Goal: Find specific page/section

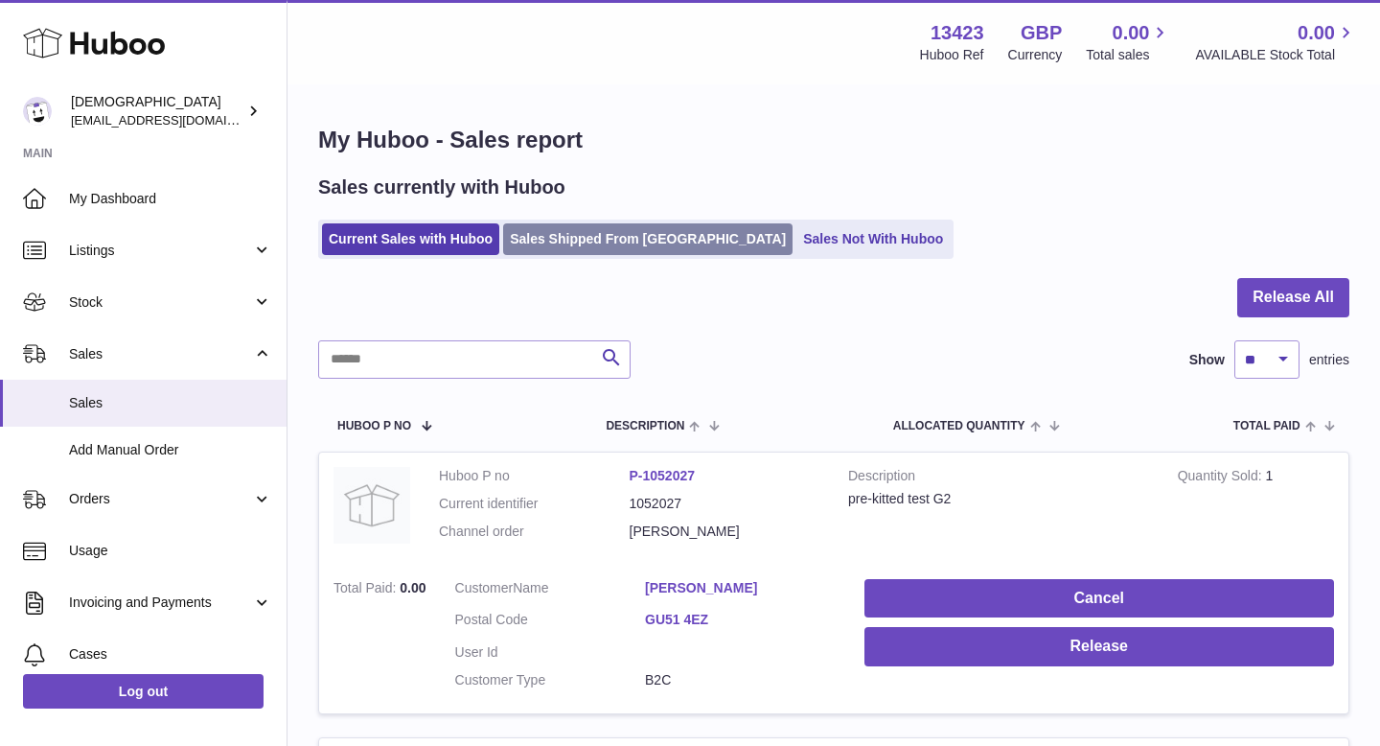
click at [572, 236] on link "Sales Shipped From Huboo" at bounding box center [647, 239] width 289 height 32
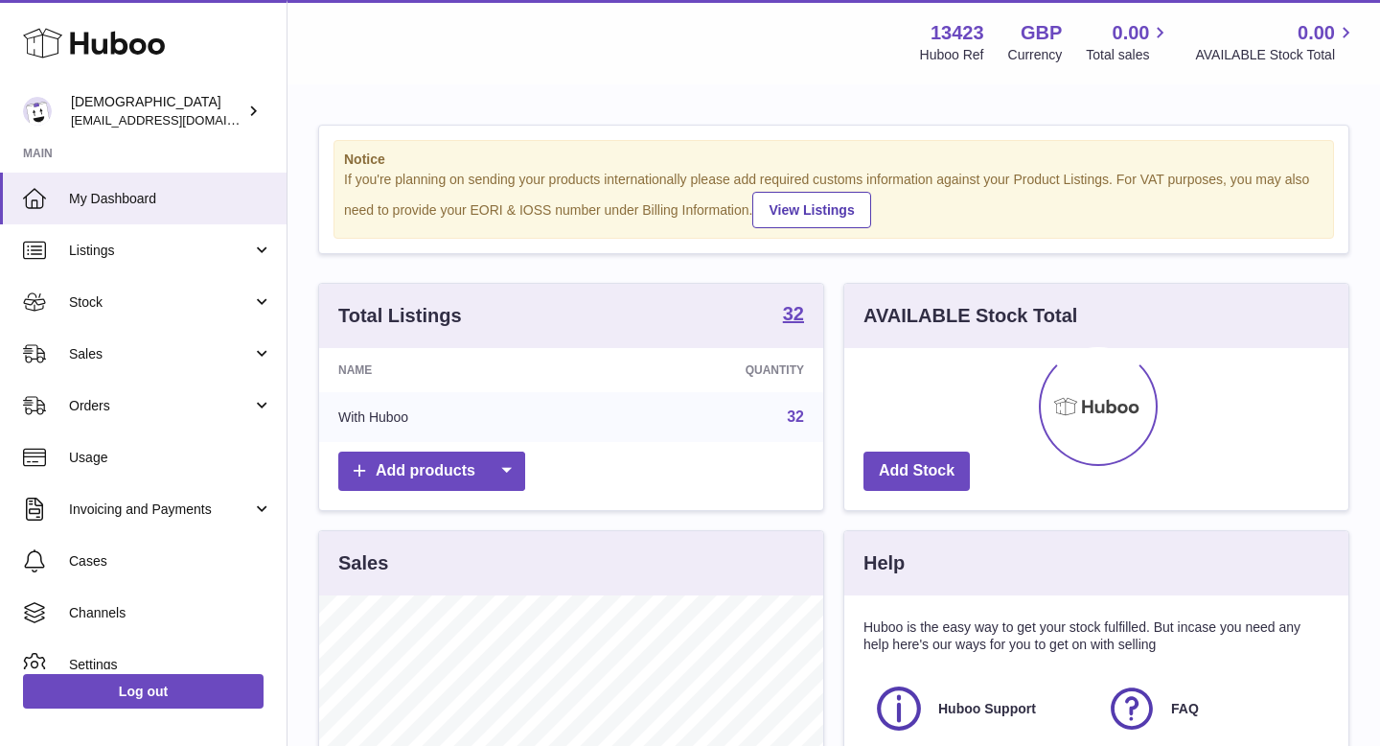
scroll to position [299, 504]
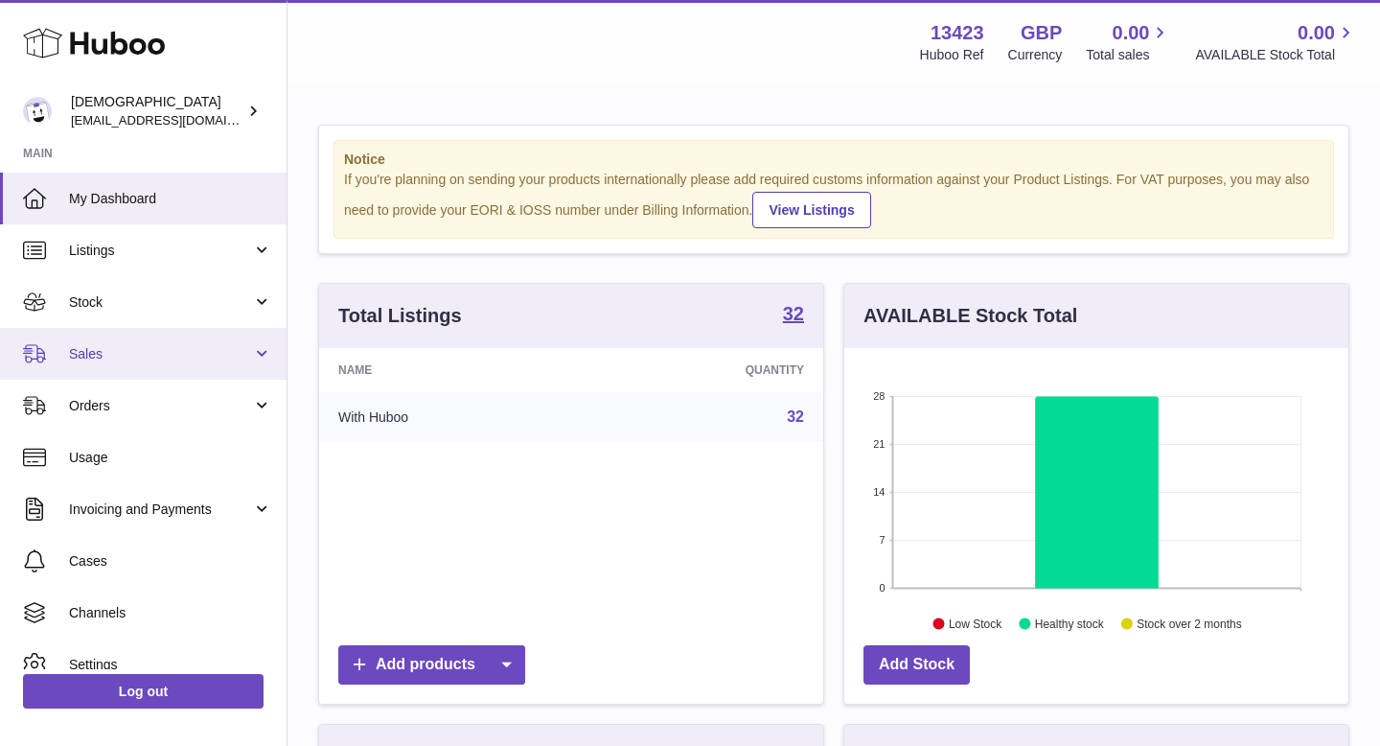
click at [201, 364] on link "Sales" at bounding box center [143, 354] width 287 height 52
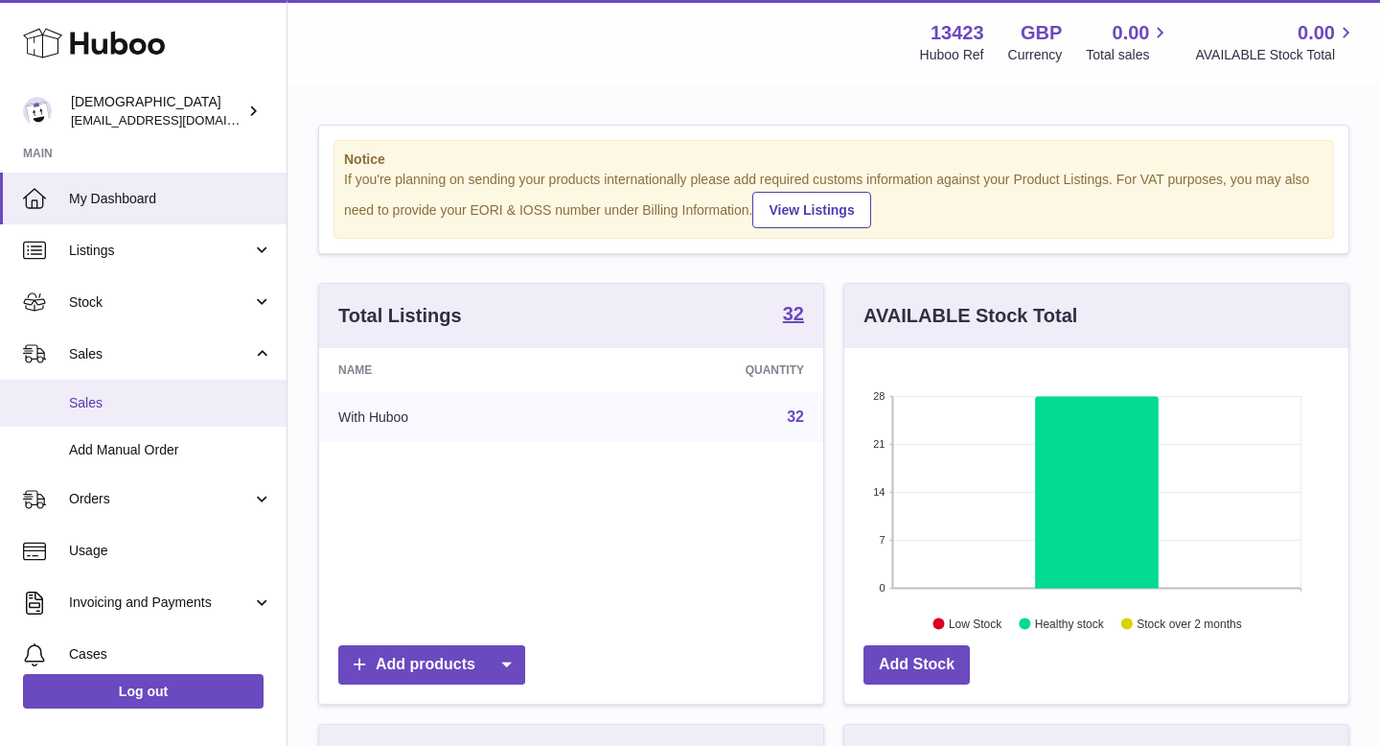
click at [198, 387] on link "Sales" at bounding box center [143, 403] width 287 height 47
